Goal: Task Accomplishment & Management: Complete application form

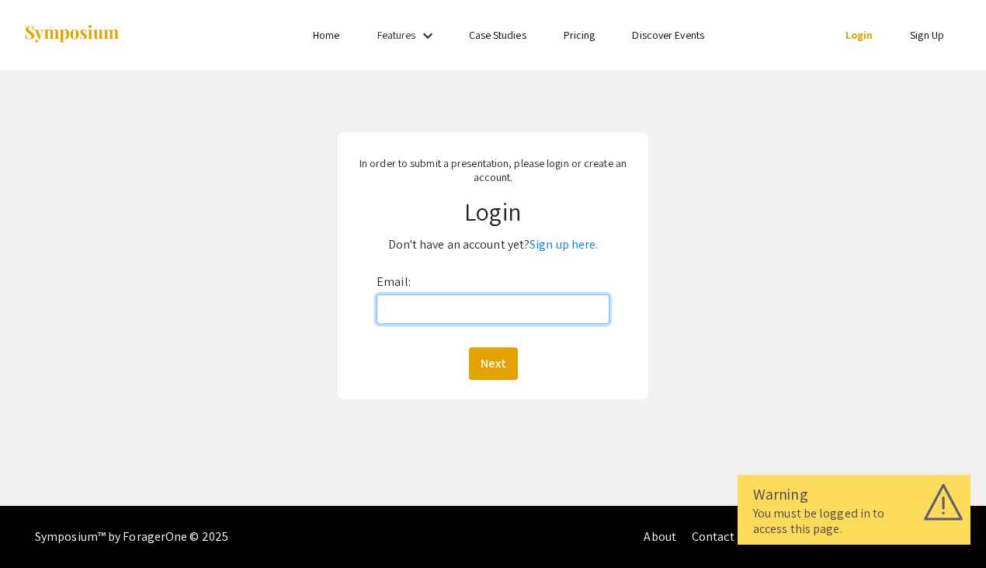
click at [447, 311] on input "Email:" at bounding box center [493, 309] width 233 height 30
click at [414, 313] on input "Email:" at bounding box center [493, 309] width 233 height 30
click at [381, 270] on label "Email:" at bounding box center [394, 281] width 34 height 25
click at [381, 294] on input "Email:" at bounding box center [493, 309] width 233 height 30
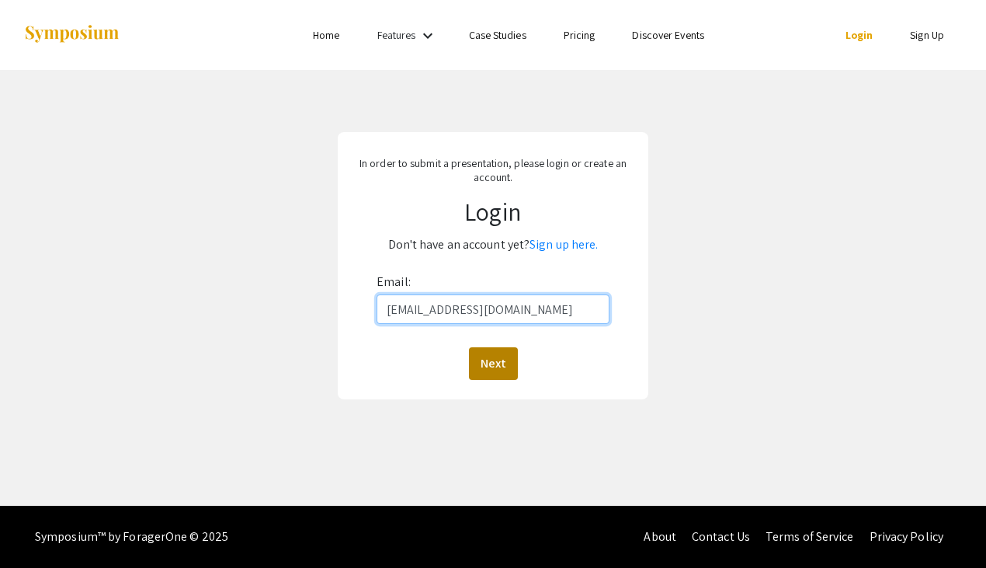
type input "[EMAIL_ADDRESS][DOMAIN_NAME]"
click at [488, 356] on button "Next" at bounding box center [493, 363] width 49 height 33
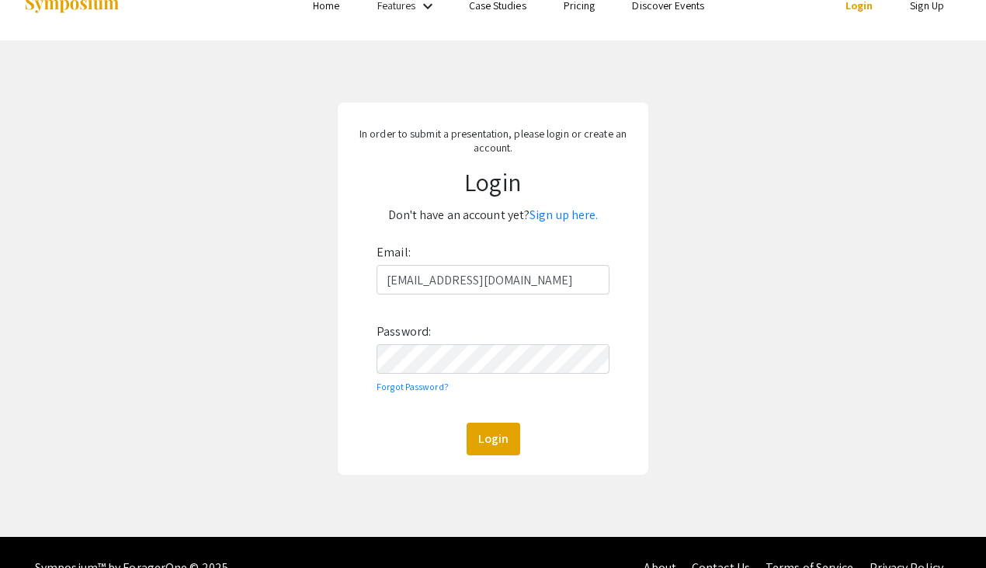
scroll to position [41, 0]
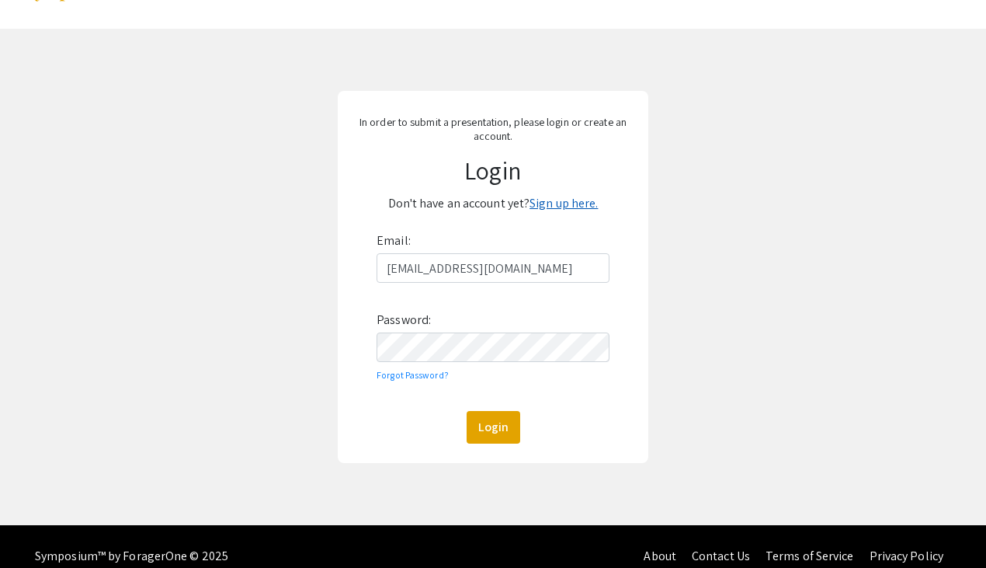
click at [550, 204] on link "Sign up here." at bounding box center [564, 203] width 68 height 16
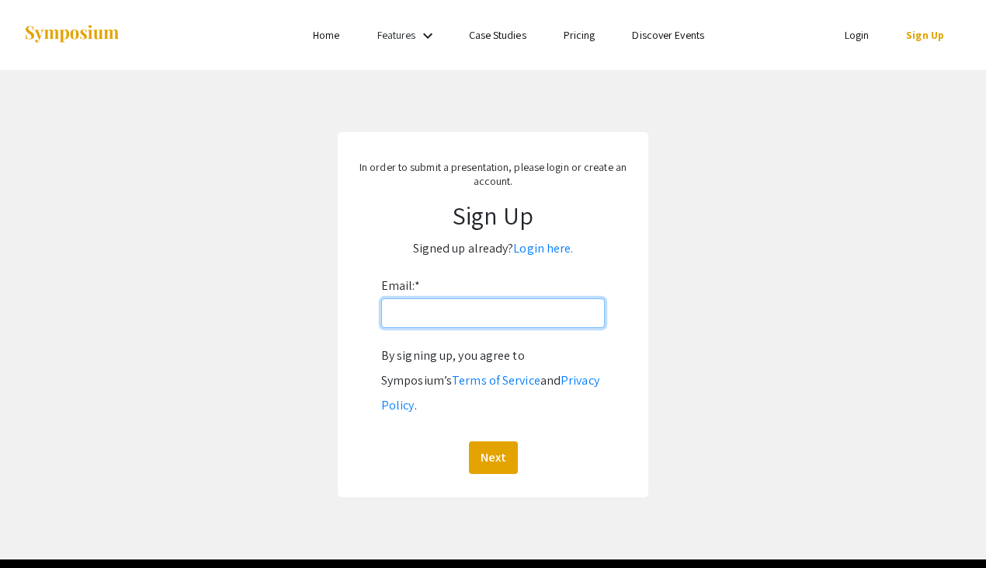
click at [400, 316] on input "Email: *" at bounding box center [493, 313] width 224 height 30
type input "[EMAIL_ADDRESS][DOMAIN_NAME]"
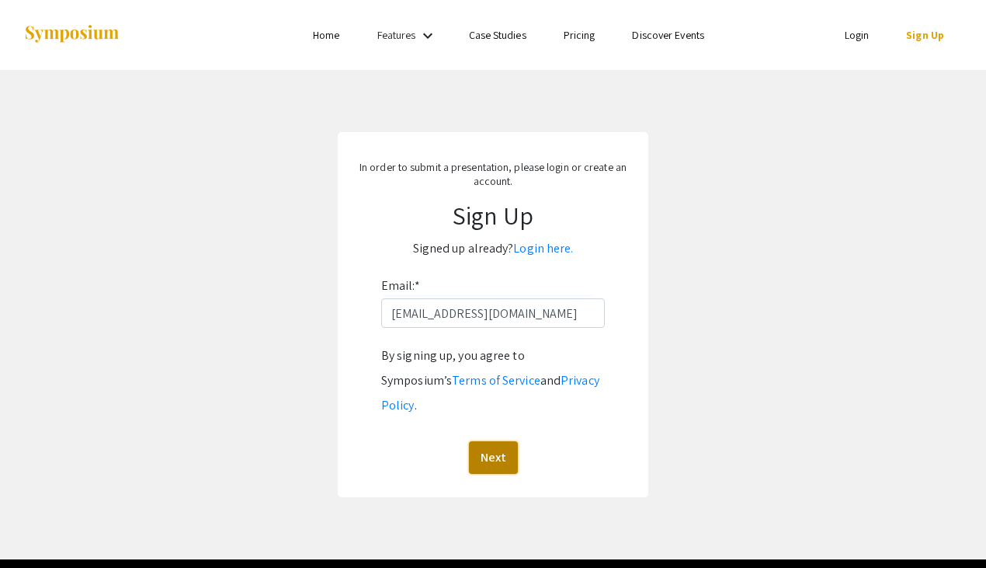
click at [494, 441] on button "Next" at bounding box center [493, 457] width 49 height 33
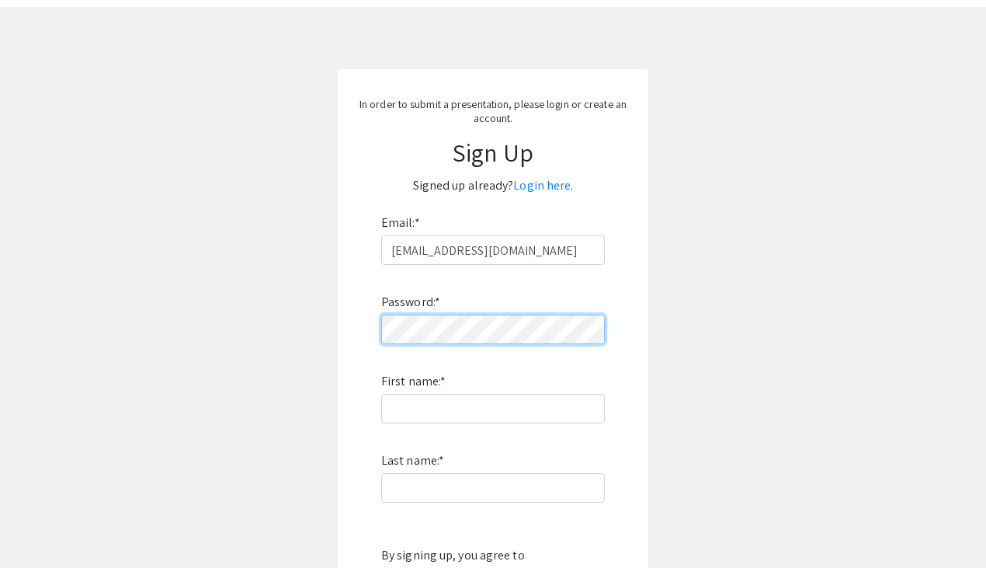
scroll to position [64, 0]
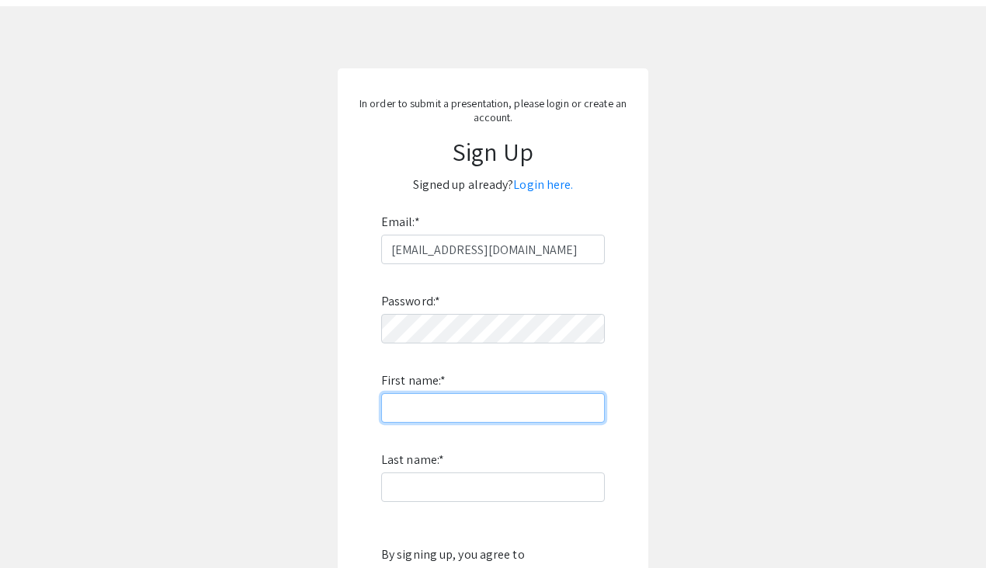
click at [427, 400] on input "First name: *" at bounding box center [493, 408] width 224 height 30
type input "[PERSON_NAME]"
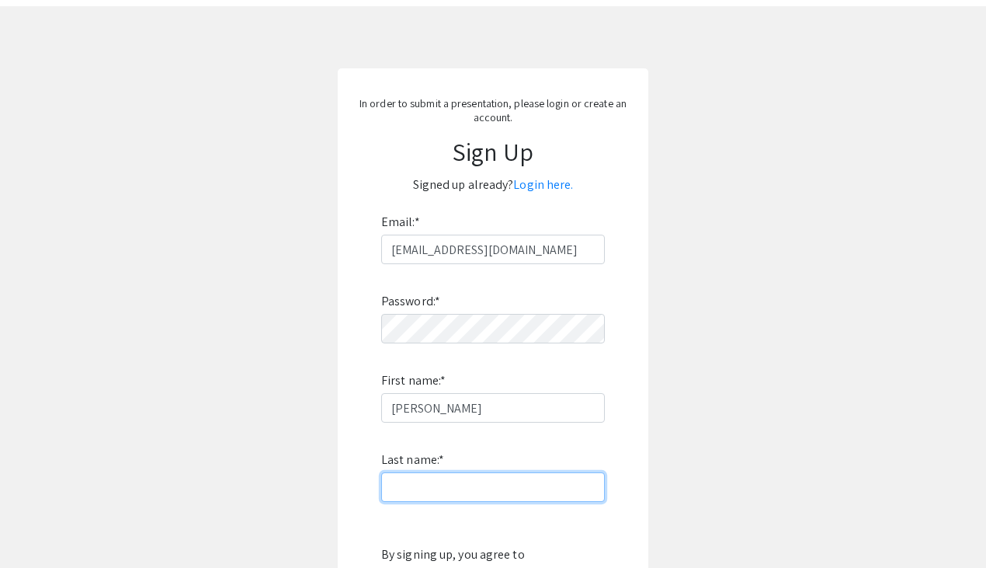
click at [412, 483] on input "Last name: *" at bounding box center [493, 487] width 224 height 30
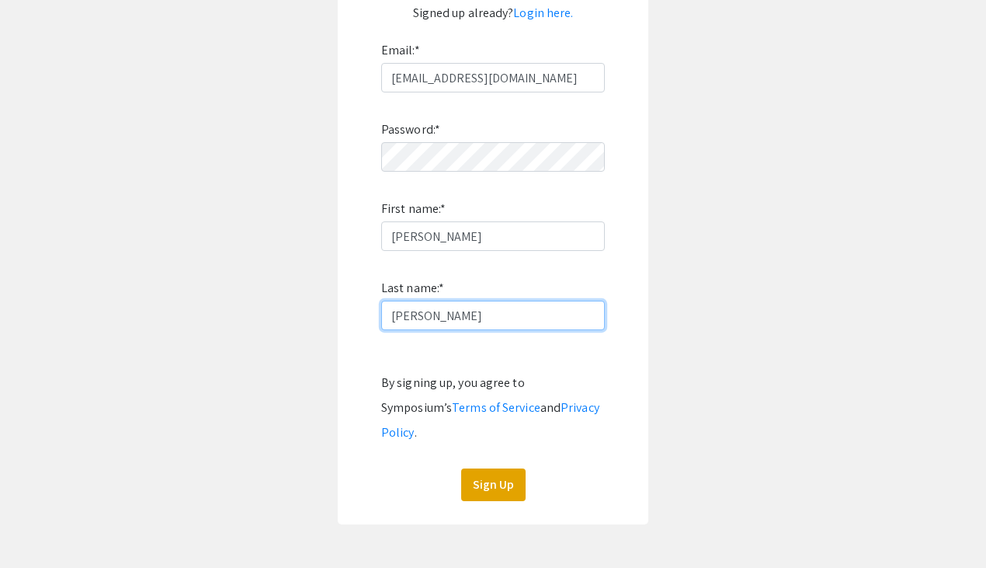
scroll to position [238, 0]
type input "[PERSON_NAME]"
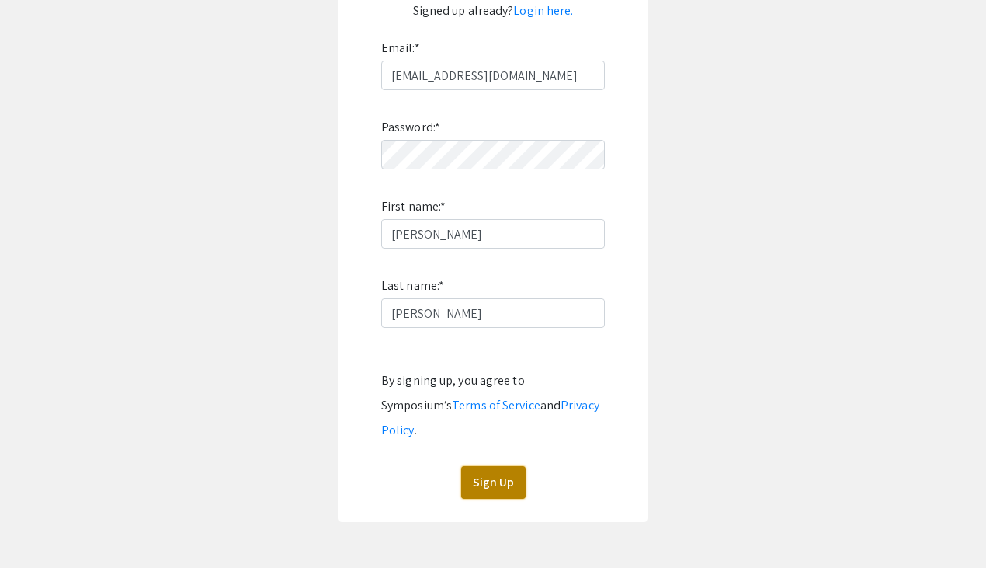
click at [486, 466] on button "Sign Up" at bounding box center [493, 482] width 64 height 33
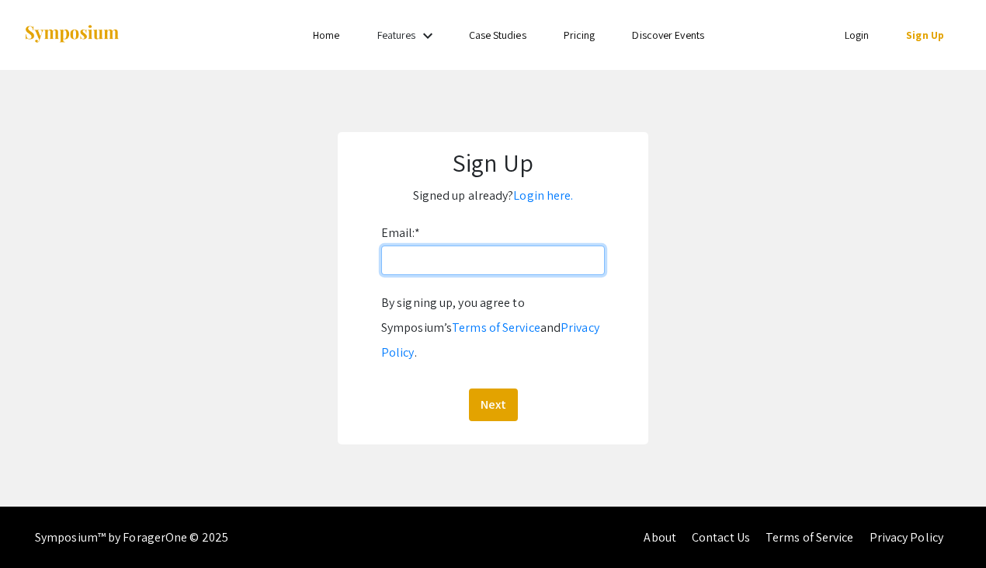
click at [408, 253] on input "Email: *" at bounding box center [493, 260] width 224 height 30
type input "[EMAIL_ADDRESS][DOMAIN_NAME]"
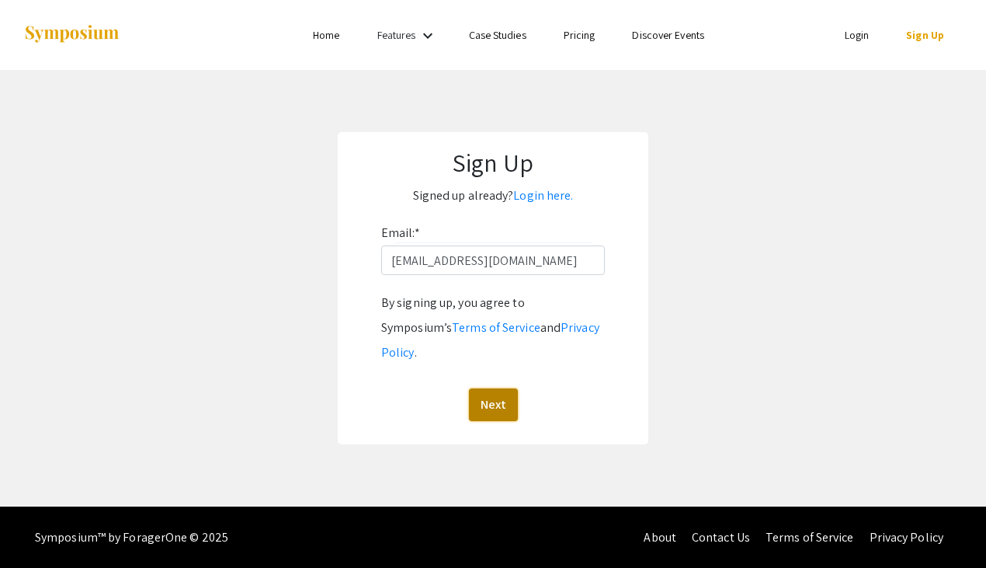
click at [492, 388] on button "Next" at bounding box center [493, 404] width 49 height 33
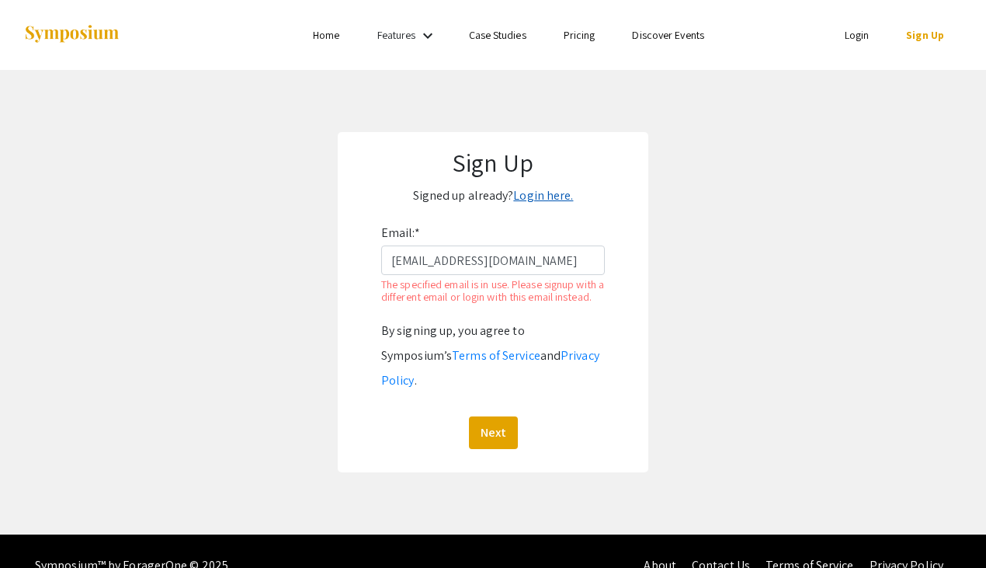
click at [528, 200] on link "Login here." at bounding box center [543, 195] width 60 height 16
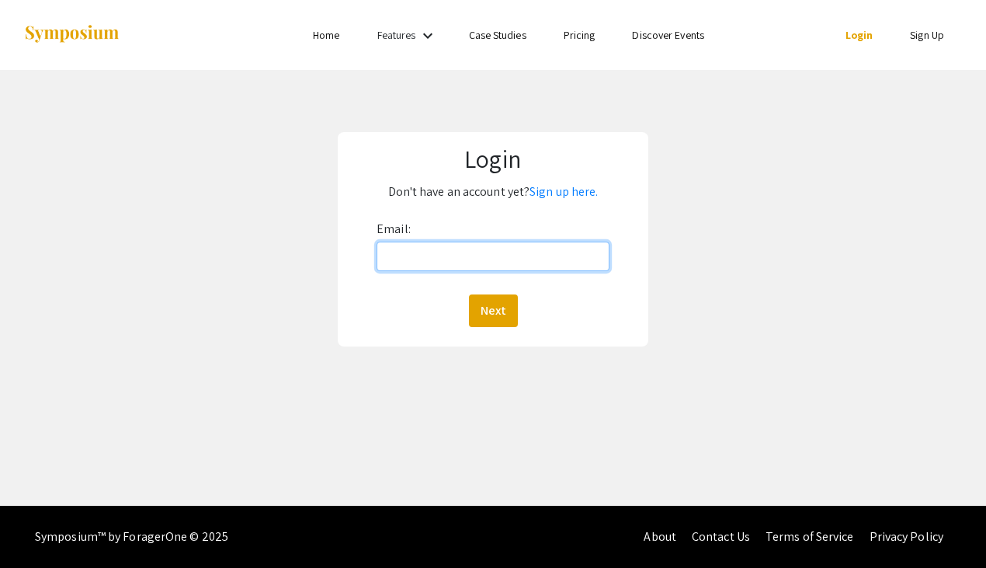
click at [457, 254] on input "Email:" at bounding box center [493, 257] width 233 height 30
type input "[EMAIL_ADDRESS][DOMAIN_NAME]"
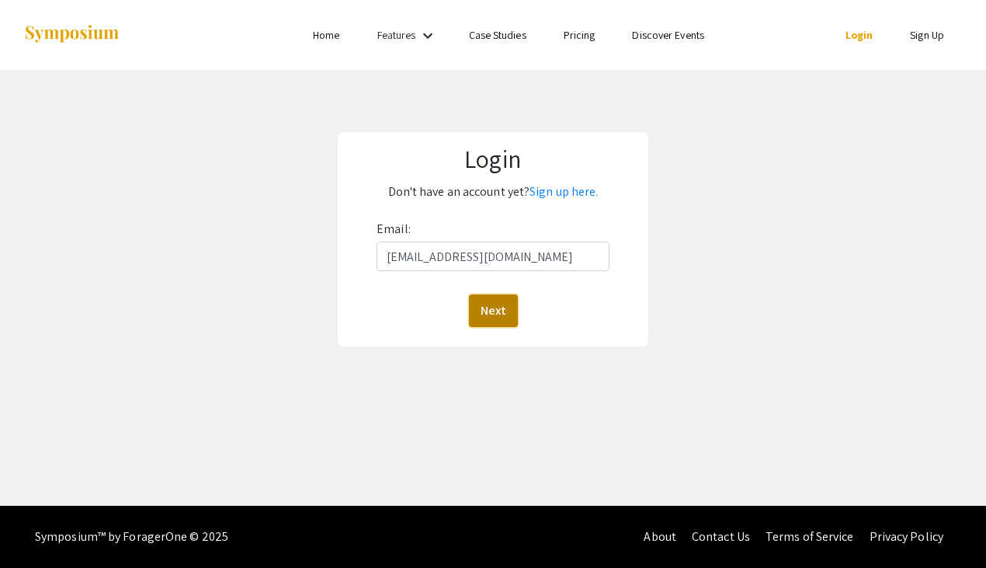
click at [489, 313] on button "Next" at bounding box center [493, 310] width 49 height 33
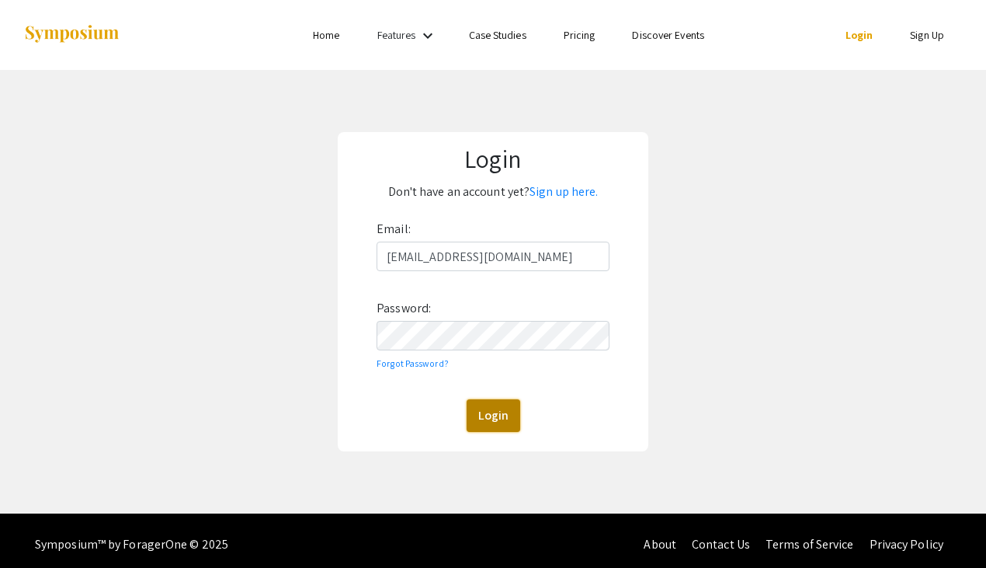
click at [486, 412] on button "Login" at bounding box center [494, 415] width 54 height 33
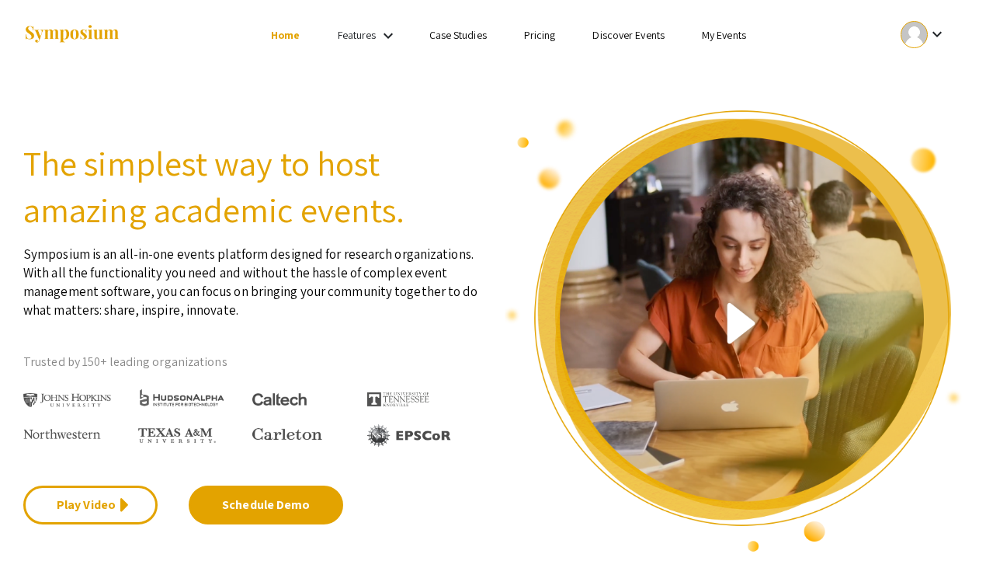
click at [731, 39] on link "My Events" at bounding box center [724, 35] width 44 height 14
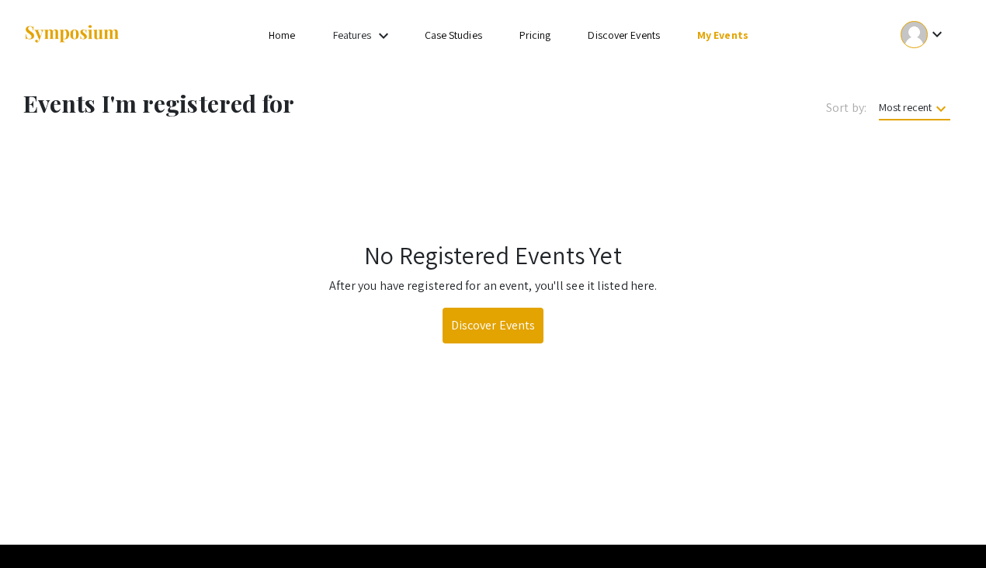
click at [57, 33] on img at bounding box center [71, 34] width 97 height 21
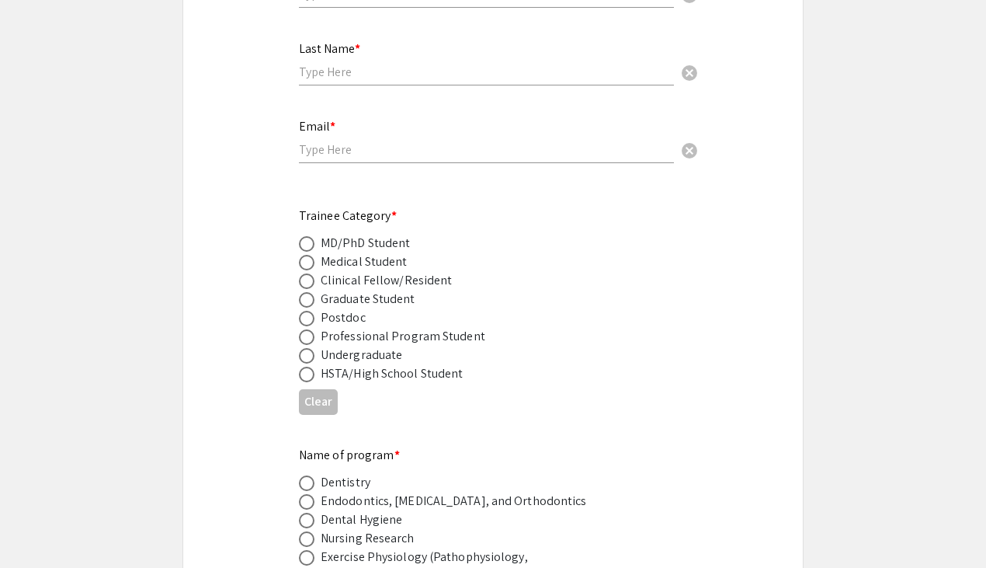
scroll to position [245, 0]
